Goal: Task Accomplishment & Management: Use online tool/utility

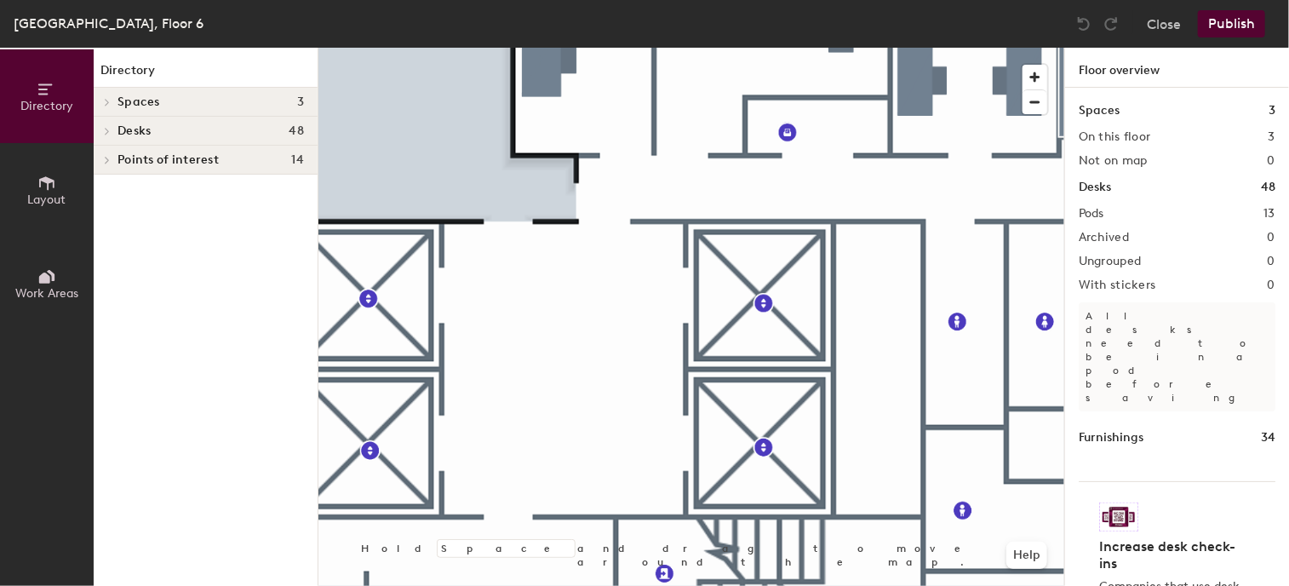
click at [775, 585] on html "Skip navigation Schedule Office People Analytics Visits Deliveries Services Man…" at bounding box center [644, 293] width 1289 height 586
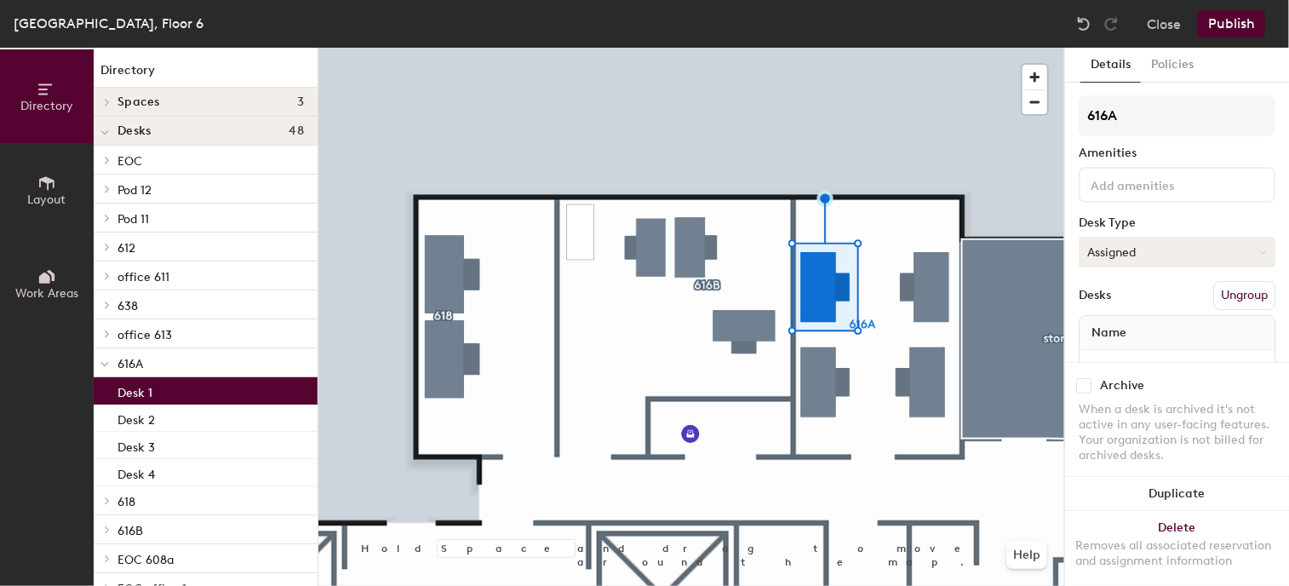
click at [1164, 248] on button "Assigned" at bounding box center [1177, 252] width 197 height 31
click at [1106, 324] on div "Hot" at bounding box center [1165, 331] width 170 height 26
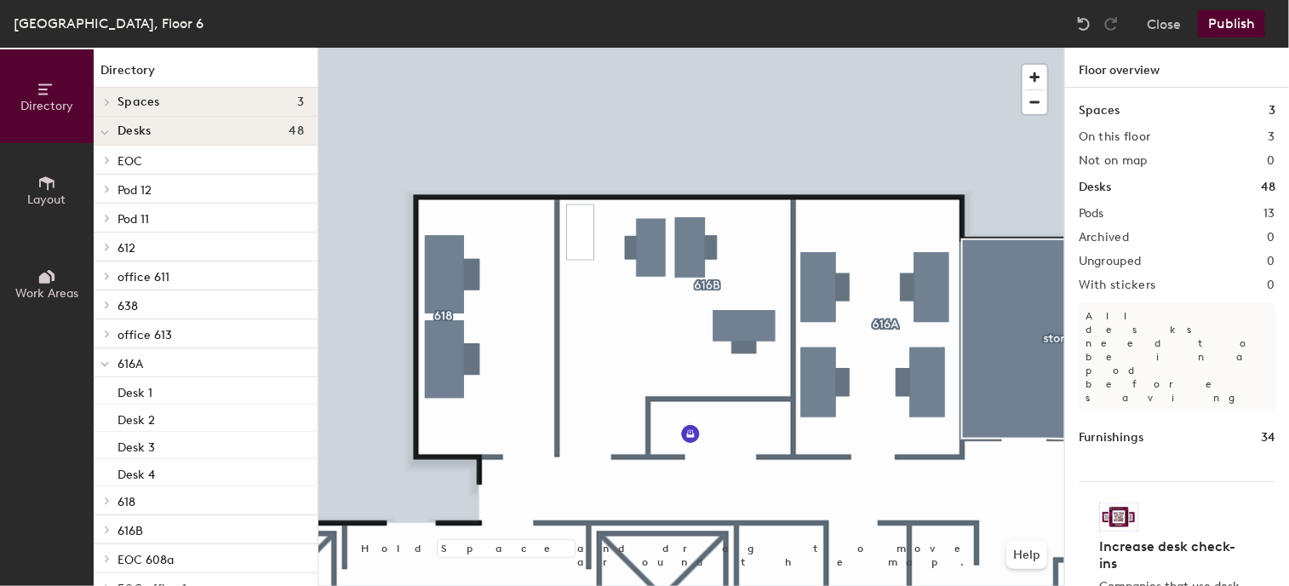
click at [1225, 18] on button "Publish" at bounding box center [1231, 23] width 67 height 27
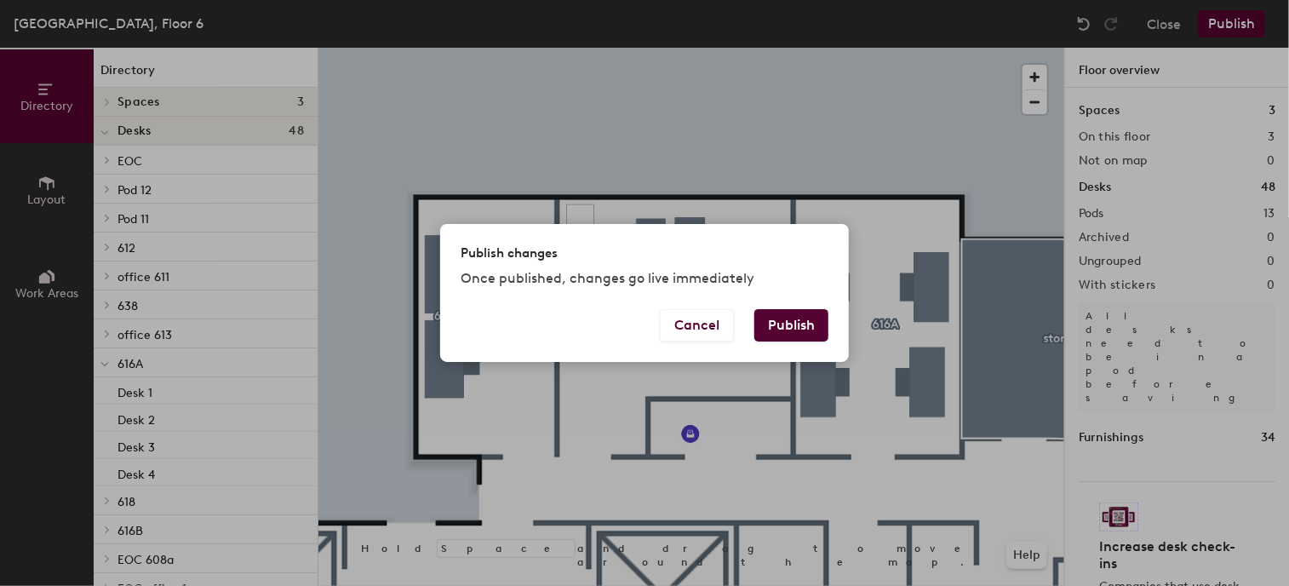
click at [795, 316] on button "Publish" at bounding box center [792, 325] width 74 height 32
